Goal: Transaction & Acquisition: Purchase product/service

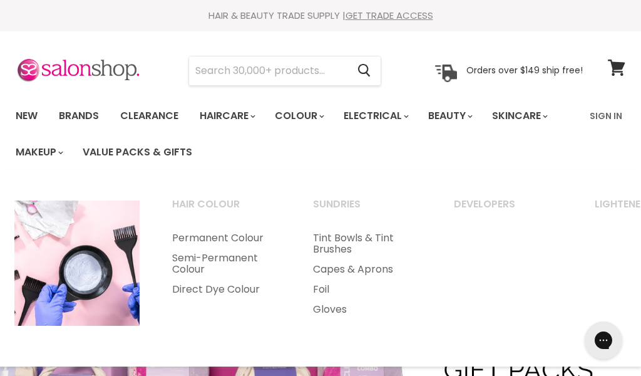
click at [313, 122] on link "Colour" at bounding box center [298, 116] width 66 height 26
click at [331, 124] on link "Colour" at bounding box center [298, 116] width 66 height 26
click at [86, 119] on link "Brands" at bounding box center [78, 116] width 59 height 26
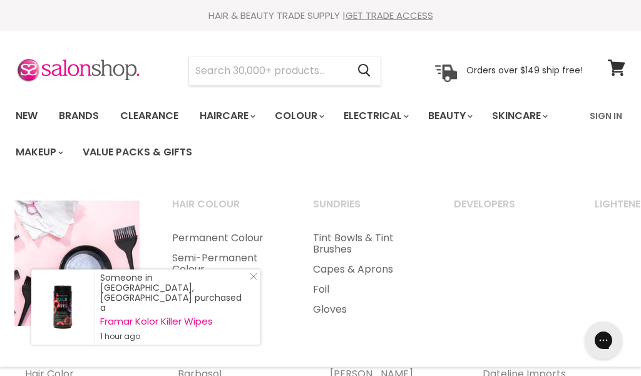
click at [217, 228] on link "Permanent Colour" at bounding box center [226, 238] width 138 height 20
click at [227, 240] on link "Permanent Colour" at bounding box center [226, 238] width 138 height 20
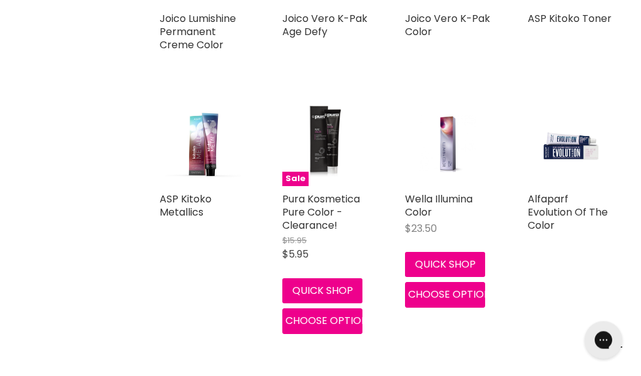
scroll to position [2306, 0]
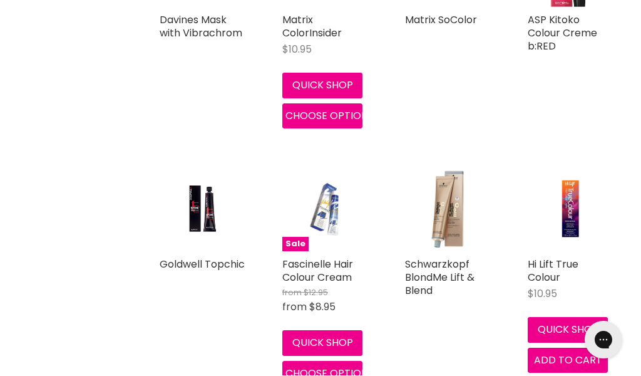
scroll to position [3026, 0]
click at [578, 216] on img "Main content" at bounding box center [570, 208] width 57 height 85
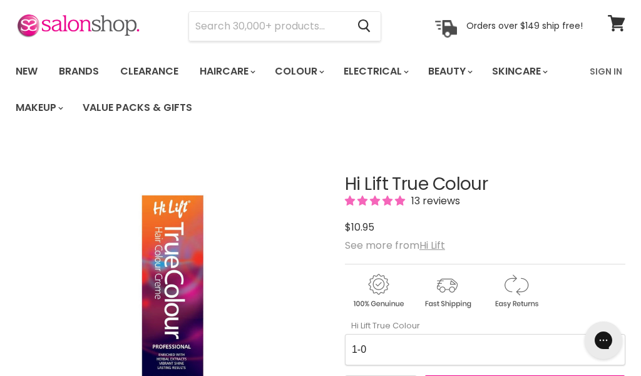
click at [413, 348] on Colour-0-0 "1-0 1-10 2-0 2-20 3-0 4-0 4-0 4-00 4-20 4-6 4.62 4-66 4-75 4-77 5-0 5-00 5-1 5-…" at bounding box center [485, 349] width 280 height 31
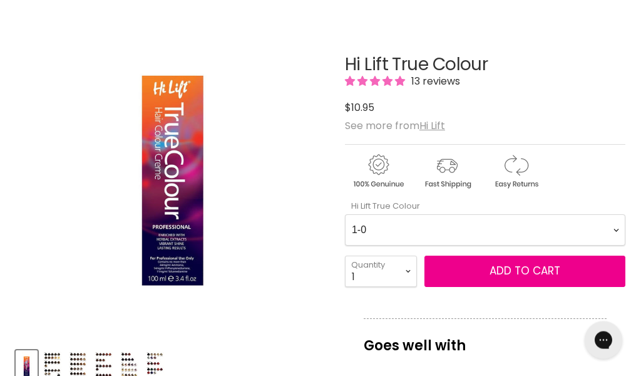
scroll to position [174, 0]
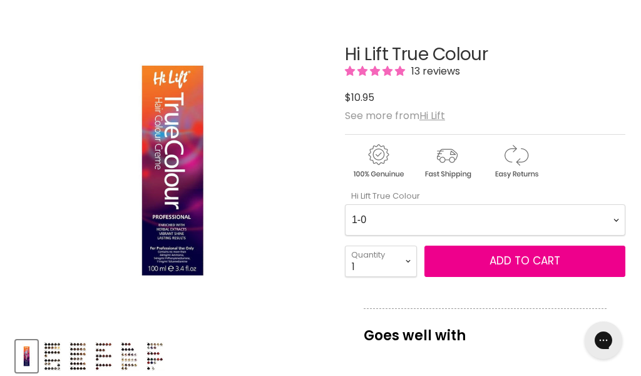
click at [58, 356] on img "Product thumbnails" at bounding box center [52, 355] width 19 height 29
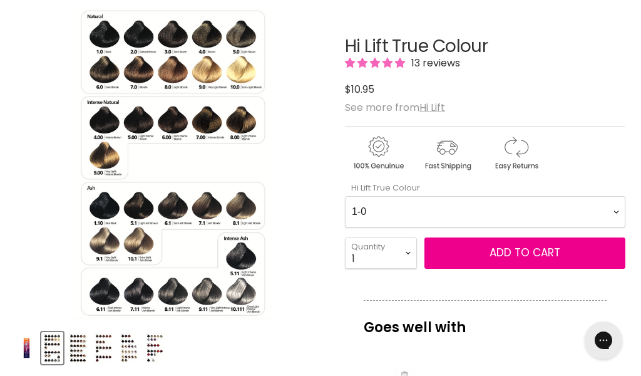
scroll to position [178, 0]
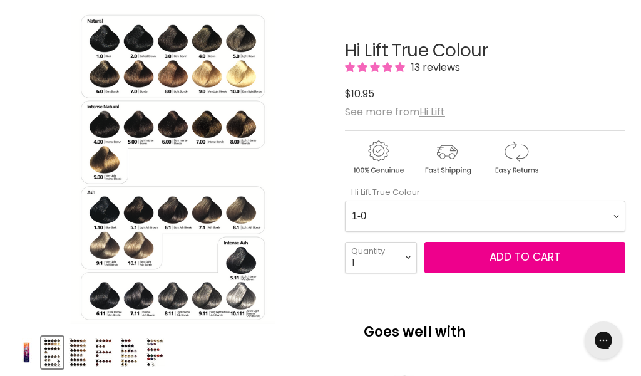
click at [195, 269] on img "Hi Lift True Colour image. Click or Scroll to Zoom." at bounding box center [118, 166] width 205 height 314
click at [105, 232] on img "Hi Lift True Colour image. Click or Scroll to Zoom." at bounding box center [204, 9] width 409 height 628
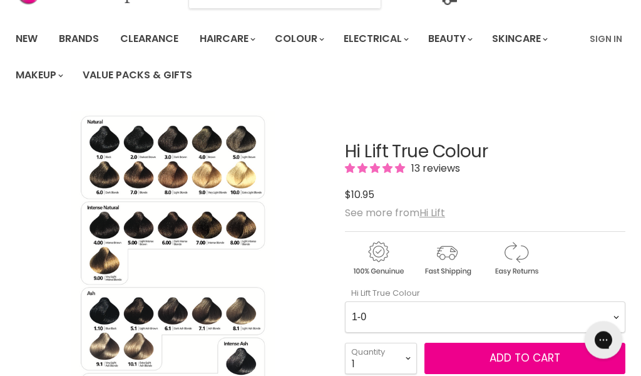
scroll to position [77, 0]
